Goal: Task Accomplishment & Management: Use online tool/utility

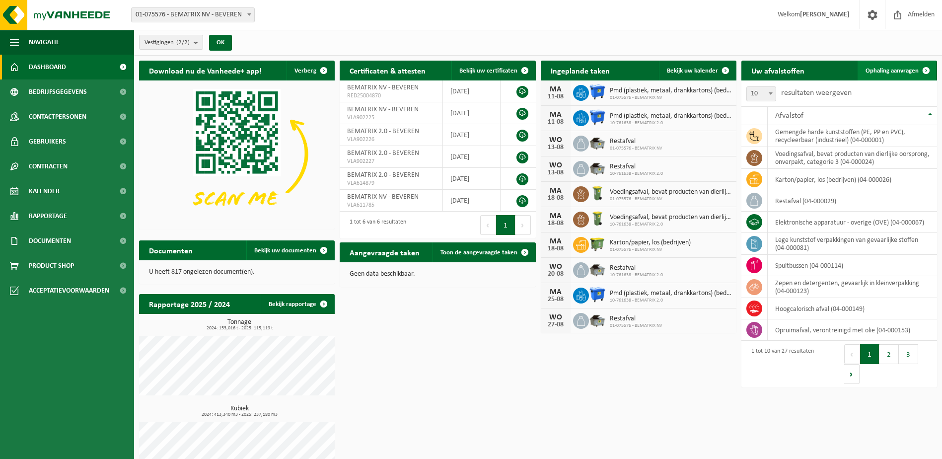
click at [890, 73] on span "Ophaling aanvragen" at bounding box center [892, 71] width 53 height 6
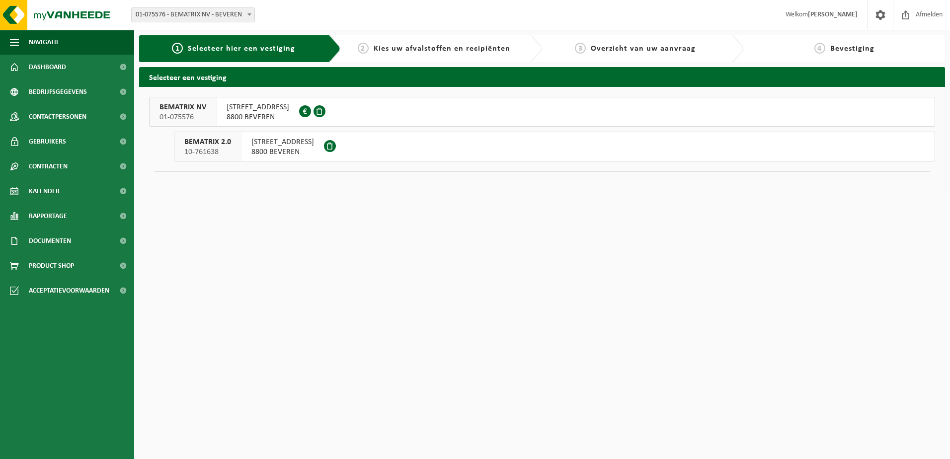
click at [231, 146] on div "BEMATRIX 2.0 10-761638" at bounding box center [207, 146] width 67 height 29
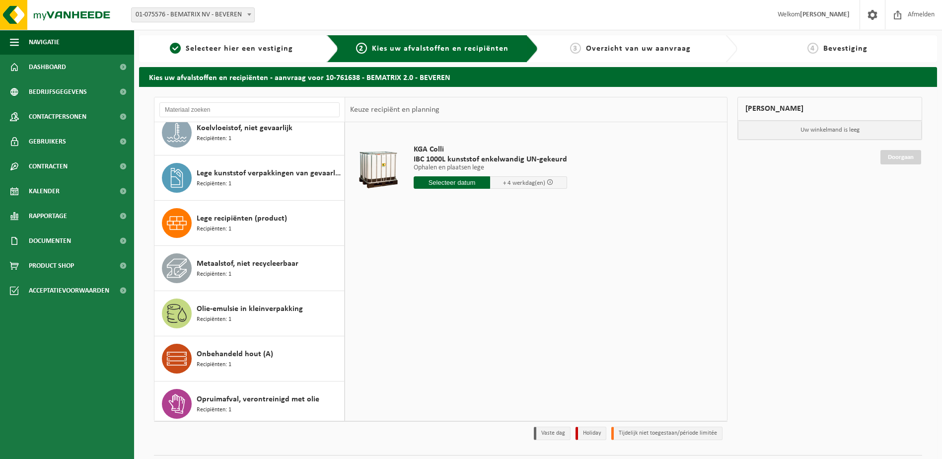
scroll to position [348, 0]
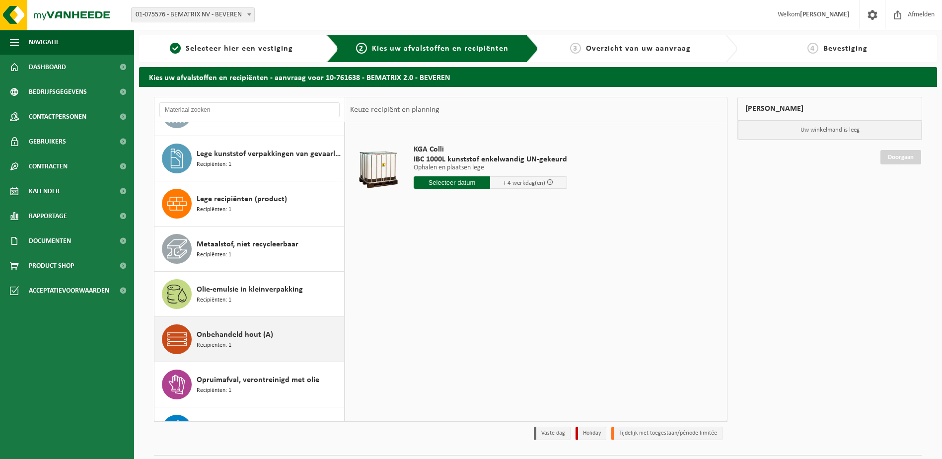
click at [212, 339] on span "Onbehandeld hout (A)" at bounding box center [235, 335] width 76 height 12
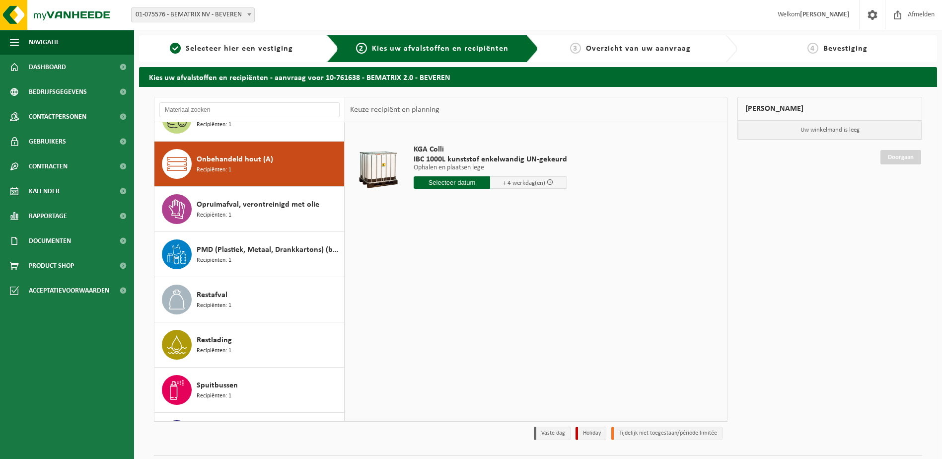
scroll to position [542, 0]
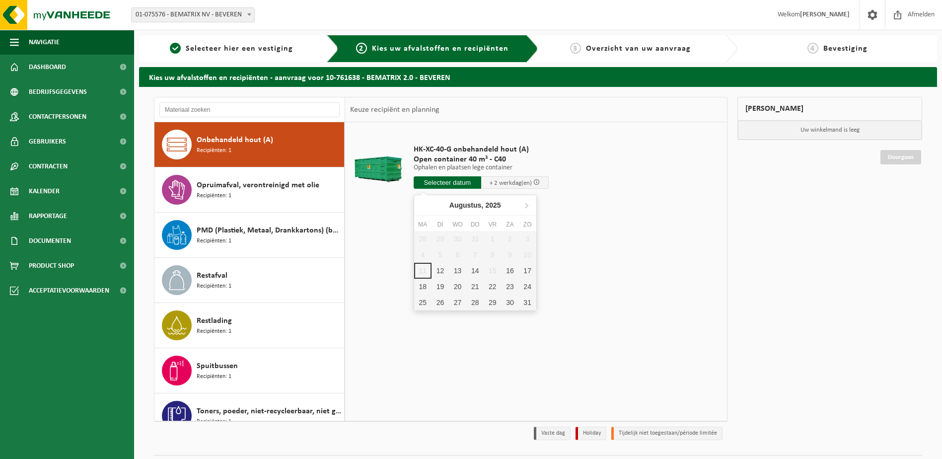
click at [468, 187] on input "text" at bounding box center [448, 182] width 68 height 12
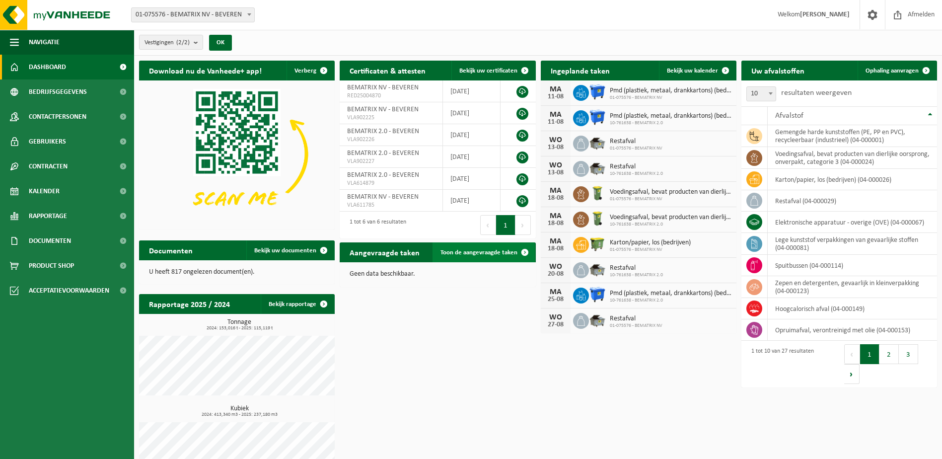
click at [476, 252] on span "Toon de aangevraagde taken" at bounding box center [479, 252] width 77 height 6
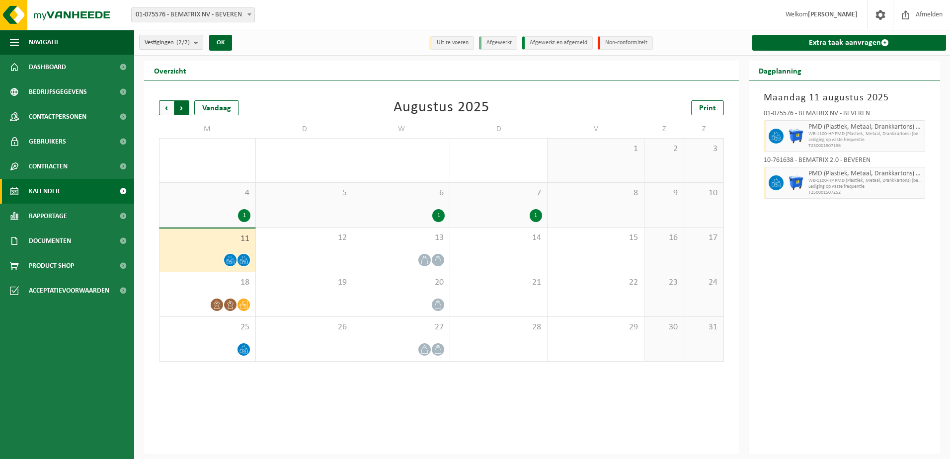
click at [159, 112] on span "Vorige" at bounding box center [166, 107] width 15 height 15
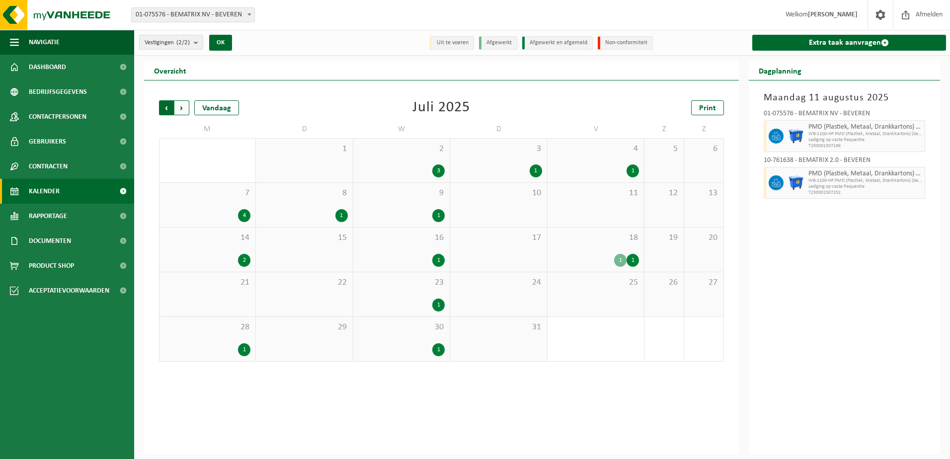
click at [186, 102] on span "Volgende" at bounding box center [181, 107] width 15 height 15
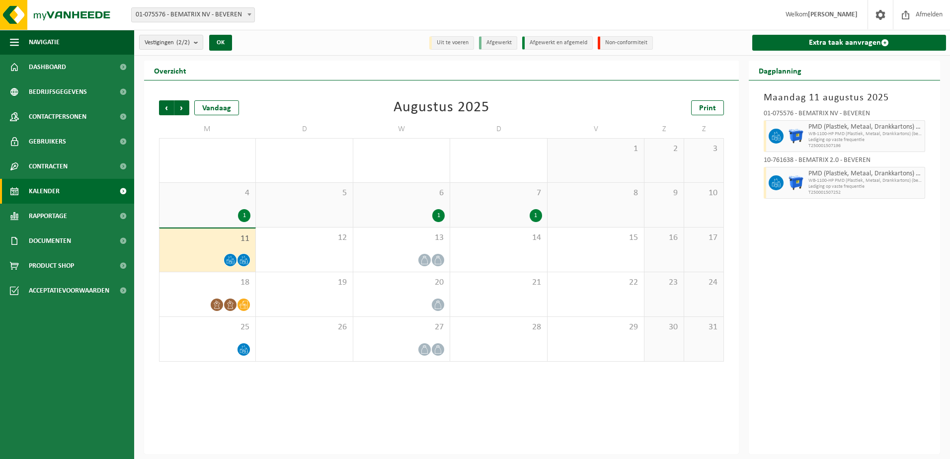
click at [186, 102] on span "Volgende" at bounding box center [181, 107] width 15 height 15
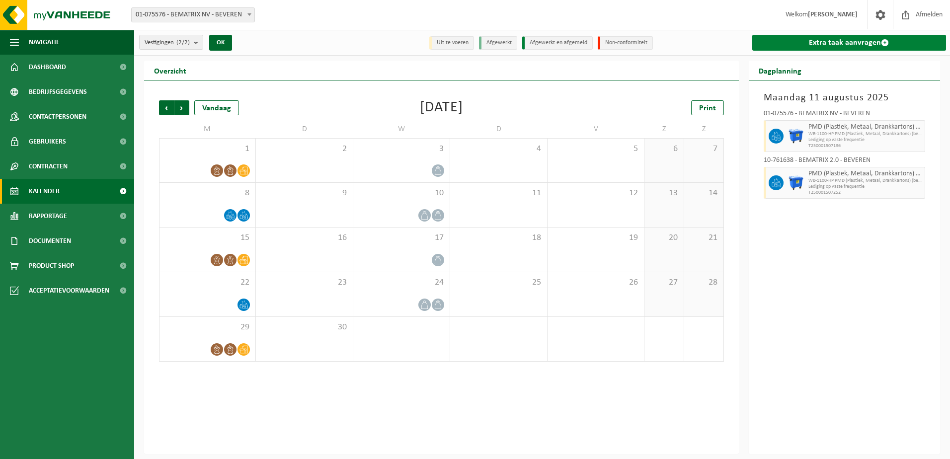
click at [838, 45] on link "Extra taak aanvragen" at bounding box center [849, 43] width 194 height 16
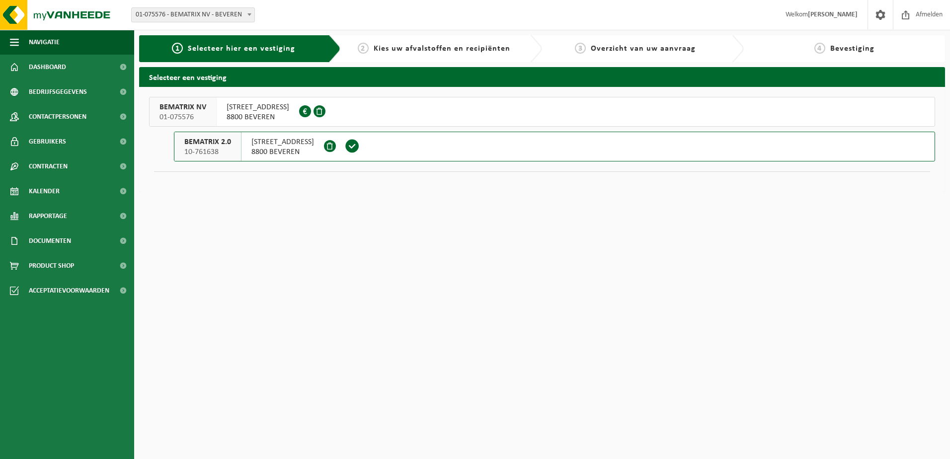
click at [233, 147] on div "BEMATRIX 2.0 10-761638" at bounding box center [207, 146] width 67 height 29
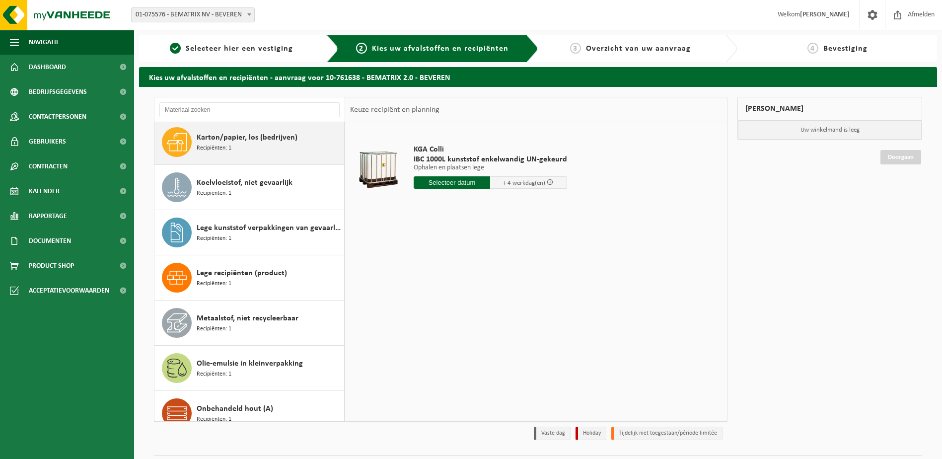
scroll to position [298, 0]
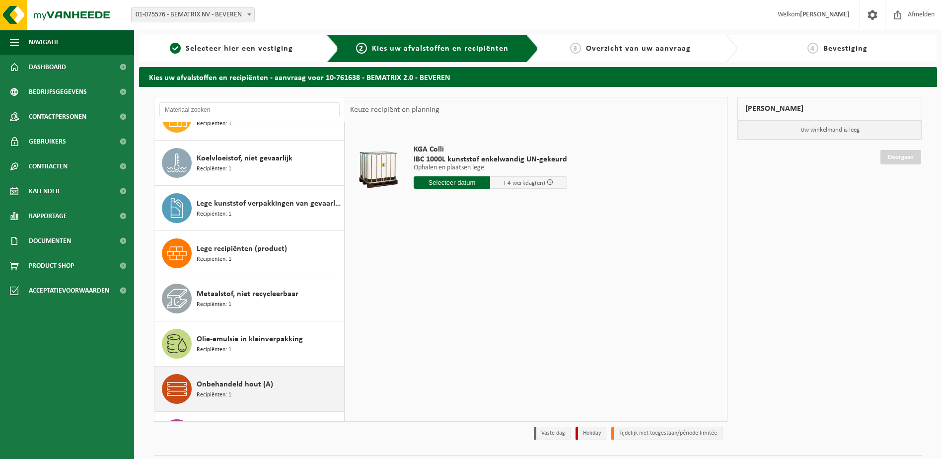
click at [201, 386] on span "Onbehandeld hout (A)" at bounding box center [235, 384] width 76 height 12
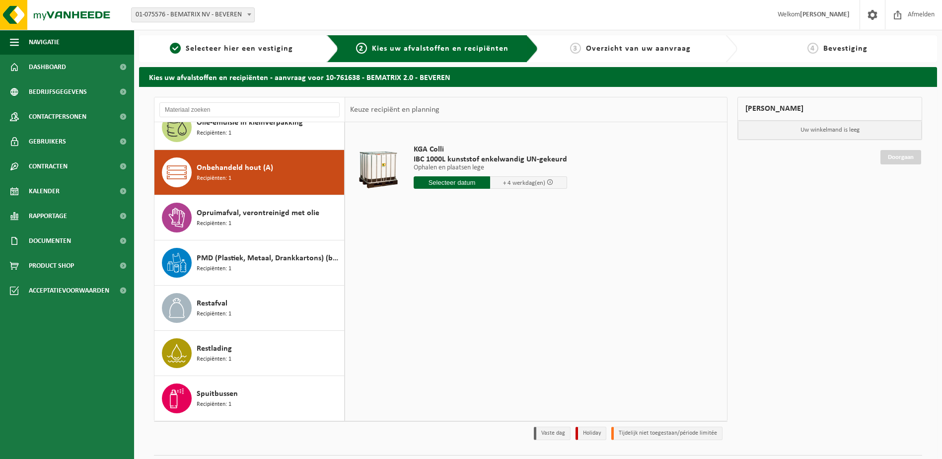
scroll to position [542, 0]
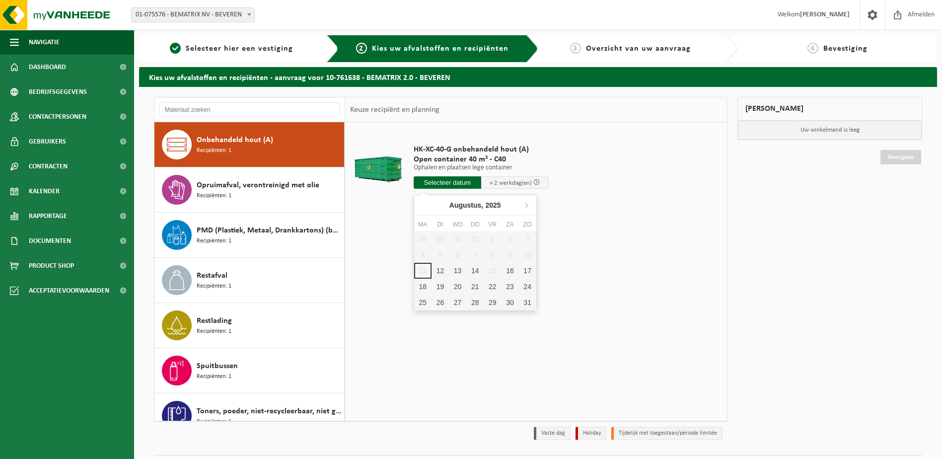
click at [450, 184] on input "text" at bounding box center [448, 182] width 68 height 12
click at [460, 181] on input "text" at bounding box center [448, 182] width 68 height 12
click at [471, 272] on div "14" at bounding box center [474, 271] width 17 height 16
type input "Van 2025-08-14"
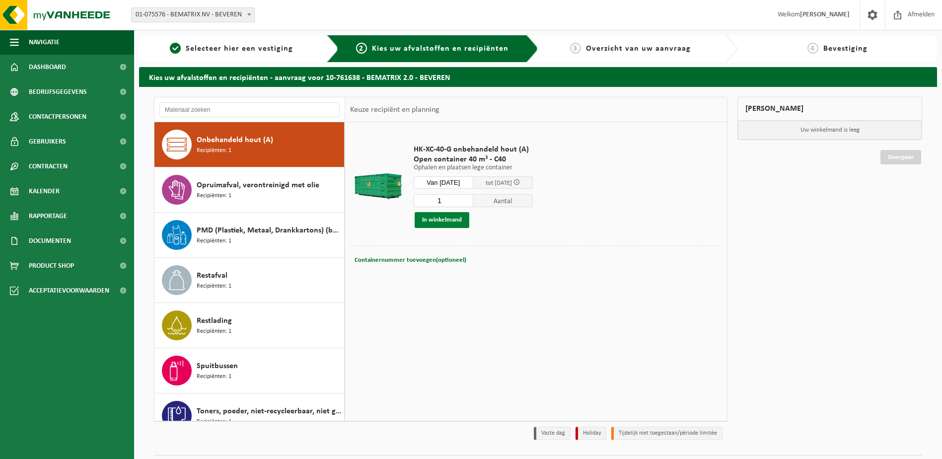
click at [456, 218] on button "In winkelmand" at bounding box center [442, 220] width 55 height 16
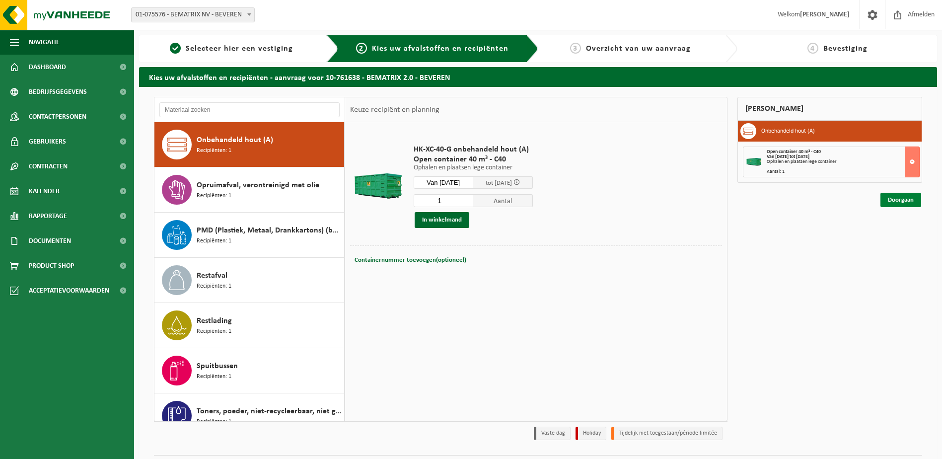
click at [901, 197] on link "Doorgaan" at bounding box center [901, 200] width 41 height 14
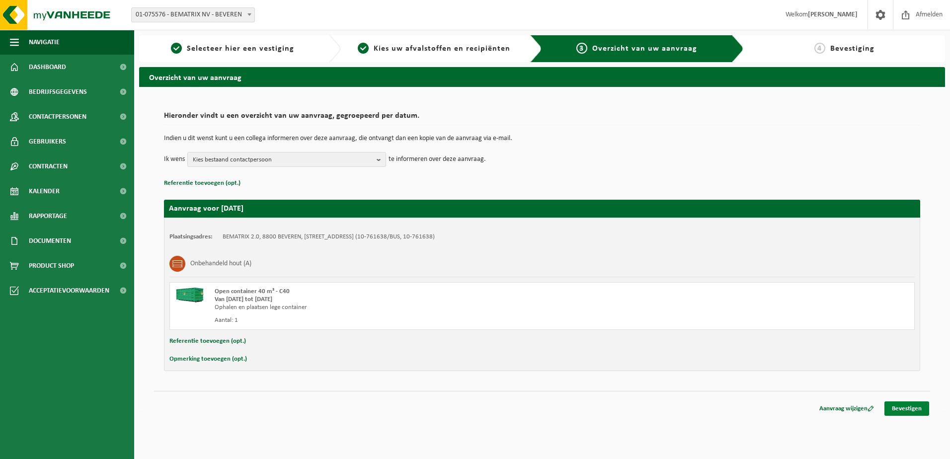
click at [917, 407] on link "Bevestigen" at bounding box center [906, 408] width 45 height 14
